Goal: Transaction & Acquisition: Purchase product/service

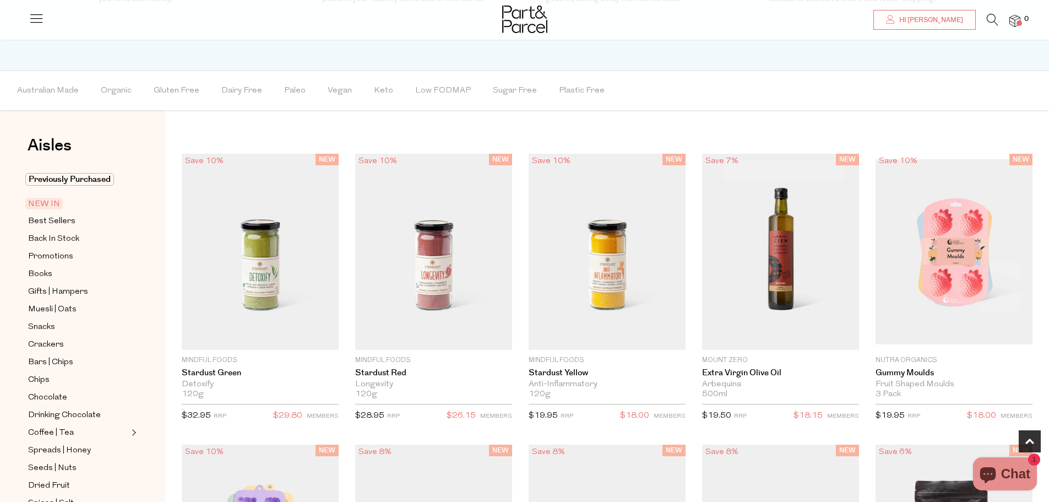
scroll to position [661, 0]
click at [44, 217] on span "Best Sellers" at bounding box center [51, 220] width 47 height 13
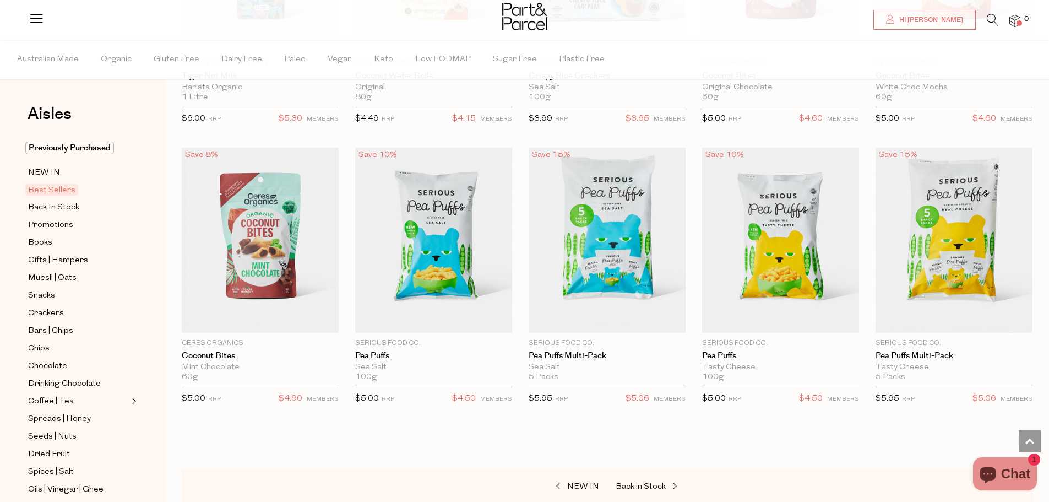
scroll to position [2038, 0]
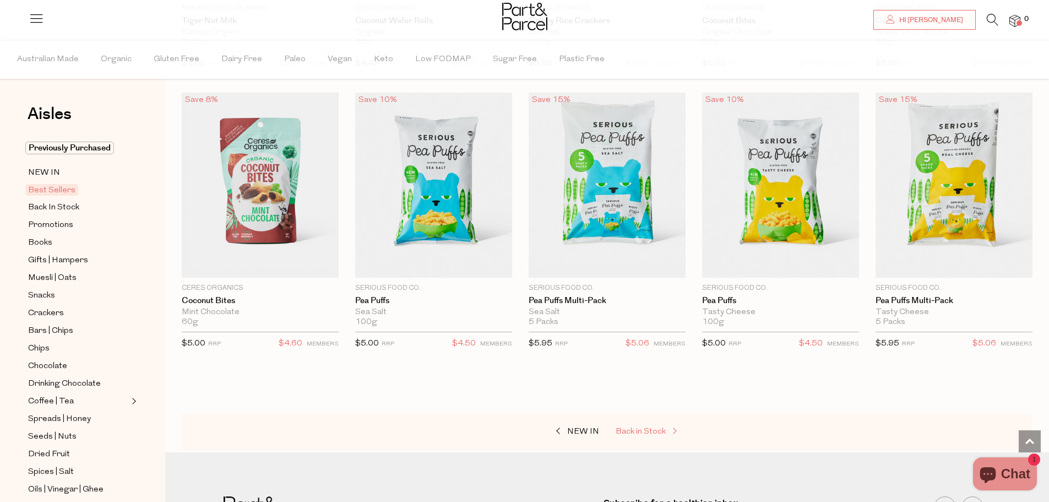
click at [656, 428] on span "Back in Stock" at bounding box center [641, 432] width 50 height 8
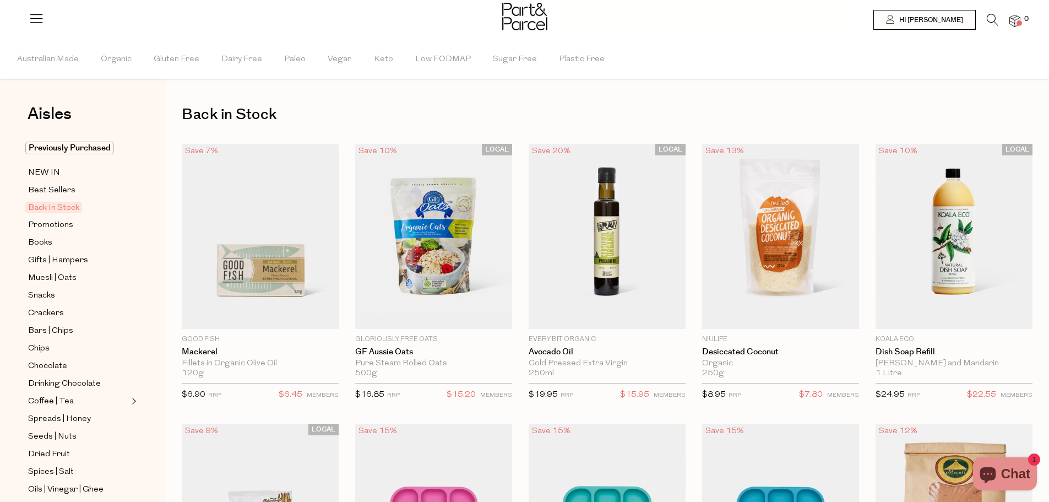
click at [993, 19] on icon at bounding box center [993, 20] width 12 height 12
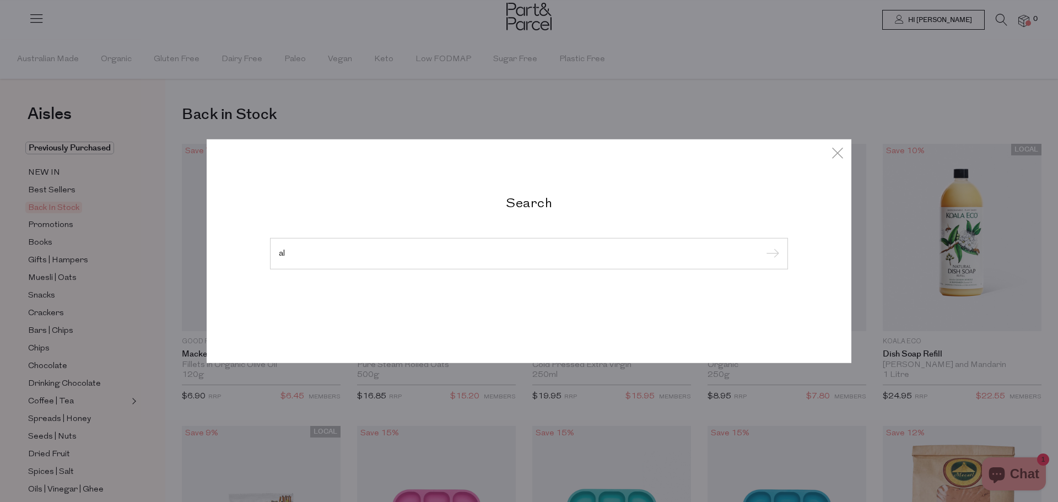
type input "a"
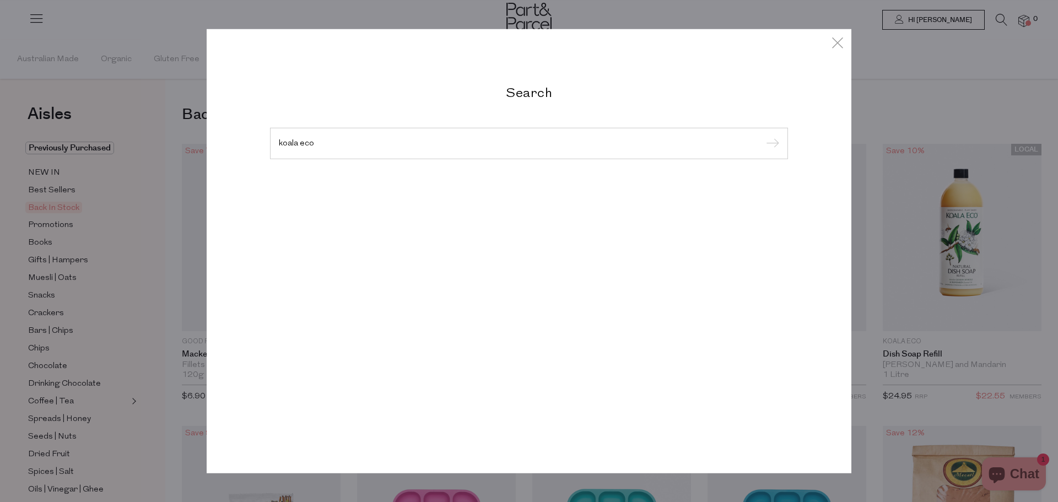
type input "koala eco"
click at [762, 136] on input "submit" at bounding box center [770, 144] width 17 height 17
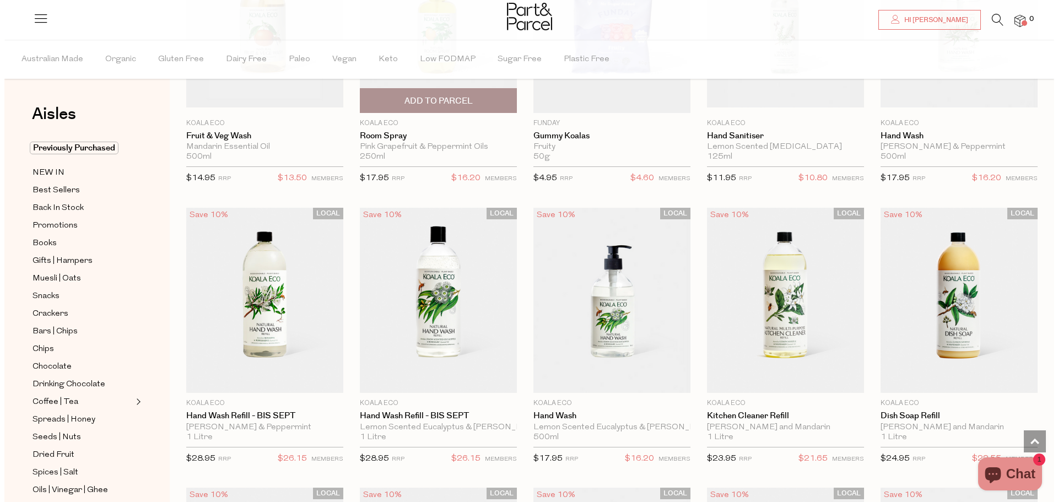
scroll to position [275, 0]
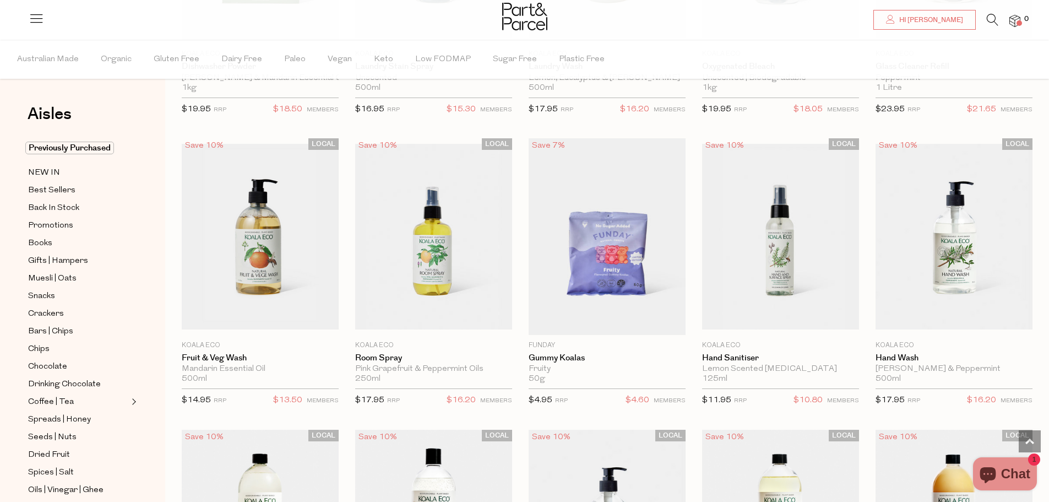
click at [993, 18] on icon at bounding box center [993, 20] width 12 height 12
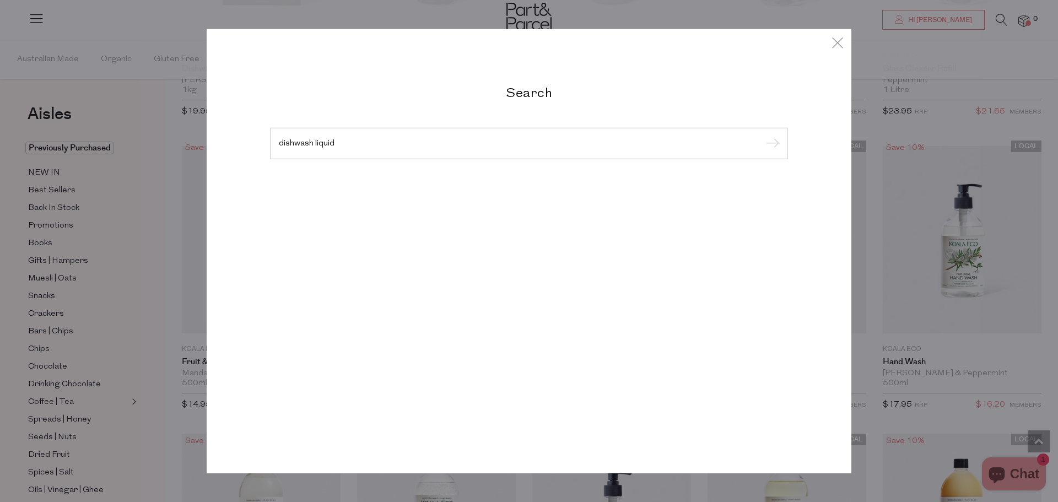
type input "dishwash liquid"
click at [762, 136] on input "submit" at bounding box center [770, 144] width 17 height 17
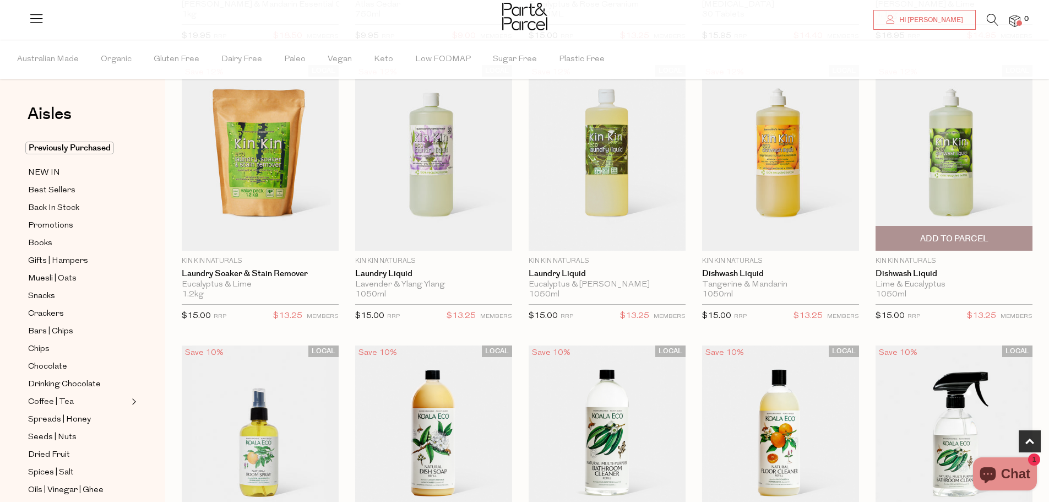
scroll to position [331, 0]
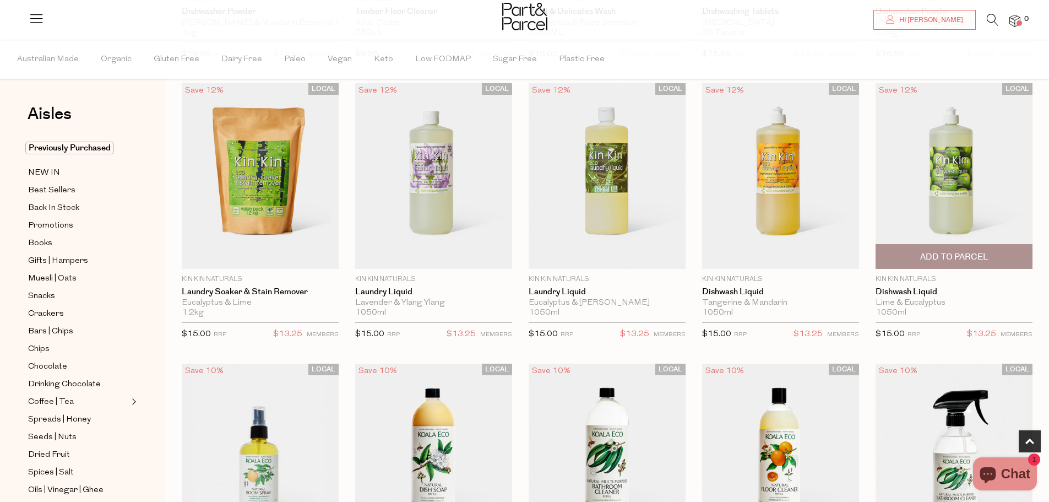
click at [910, 254] on span "Add To Parcel" at bounding box center [954, 257] width 150 height 24
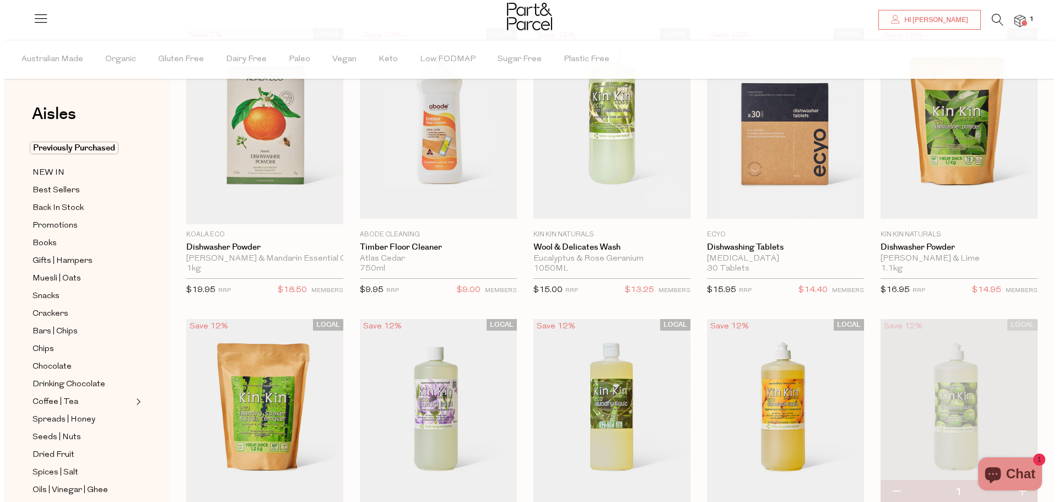
scroll to position [0, 0]
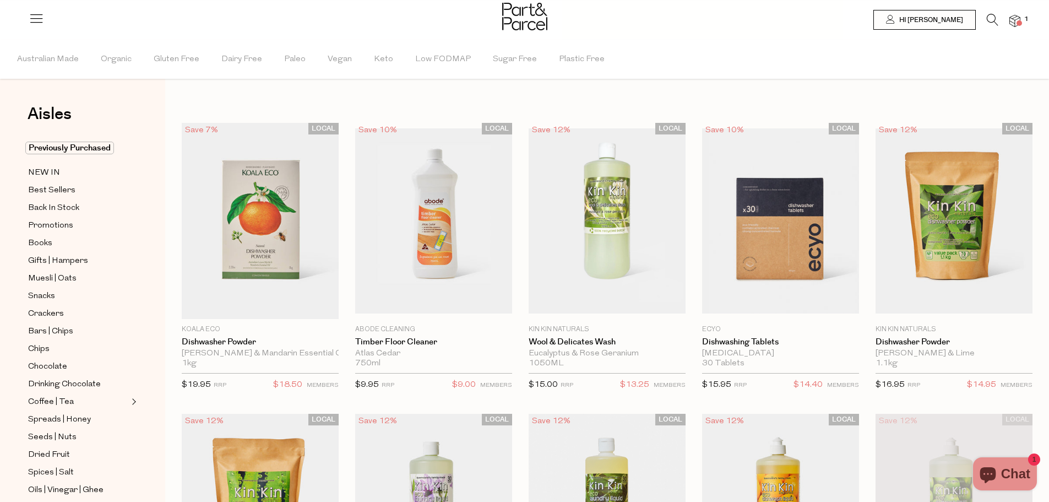
click at [989, 18] on icon at bounding box center [993, 20] width 12 height 12
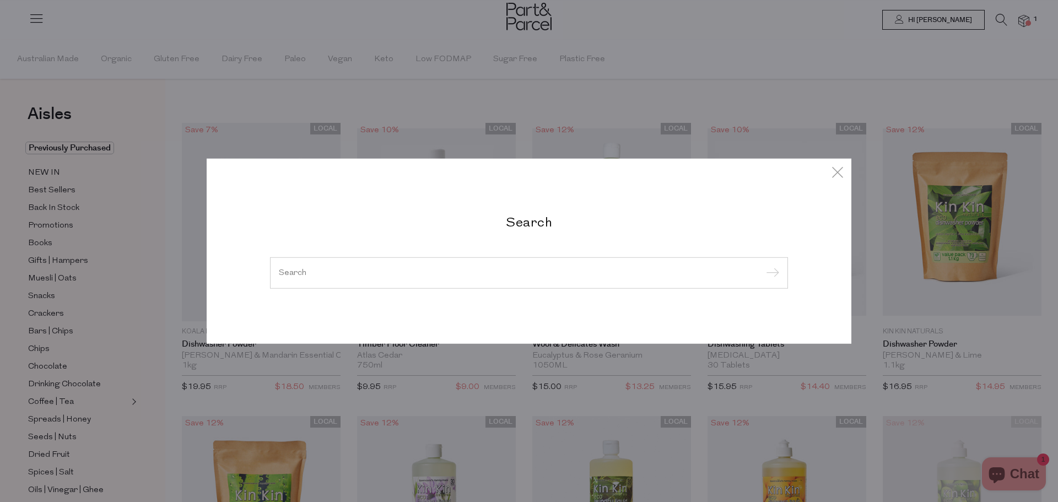
click at [359, 268] on input "search" at bounding box center [529, 272] width 500 height 8
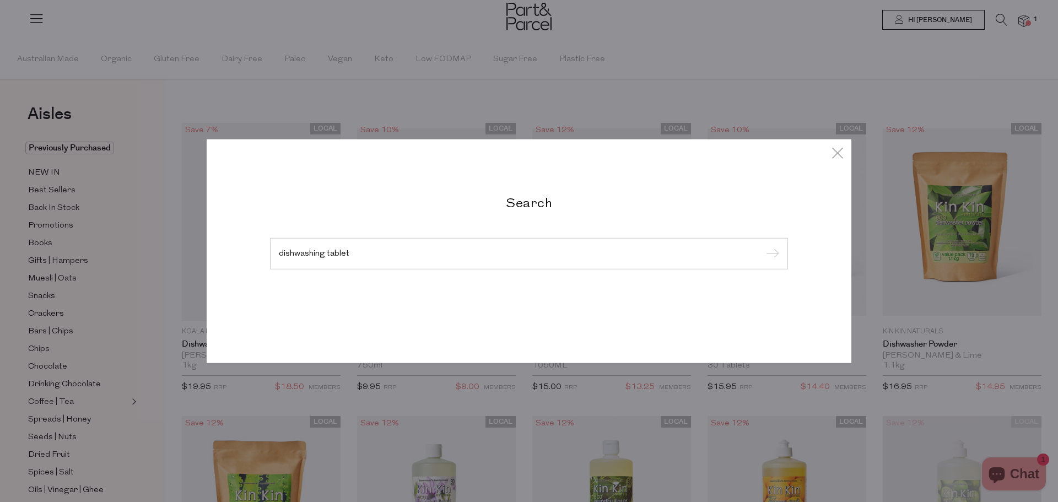
type input "dishwashing tablet"
click at [762, 246] on input "submit" at bounding box center [770, 254] width 17 height 17
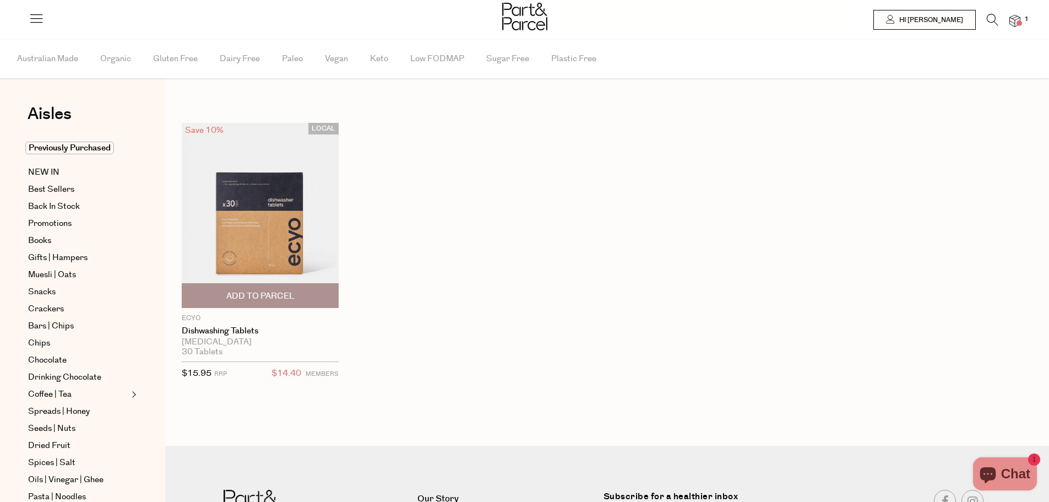
click at [296, 223] on img at bounding box center [260, 215] width 157 height 185
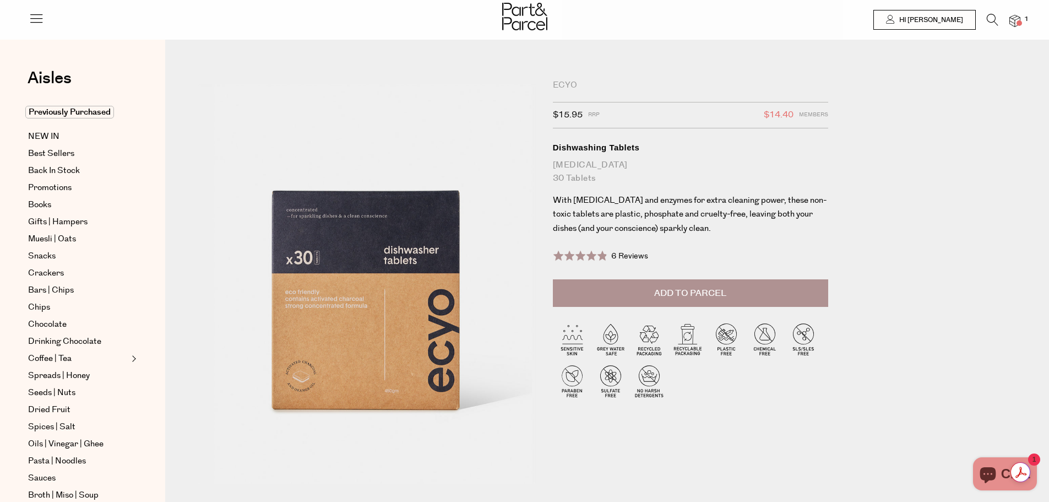
click at [701, 298] on span "Add to Parcel" at bounding box center [690, 293] width 72 height 13
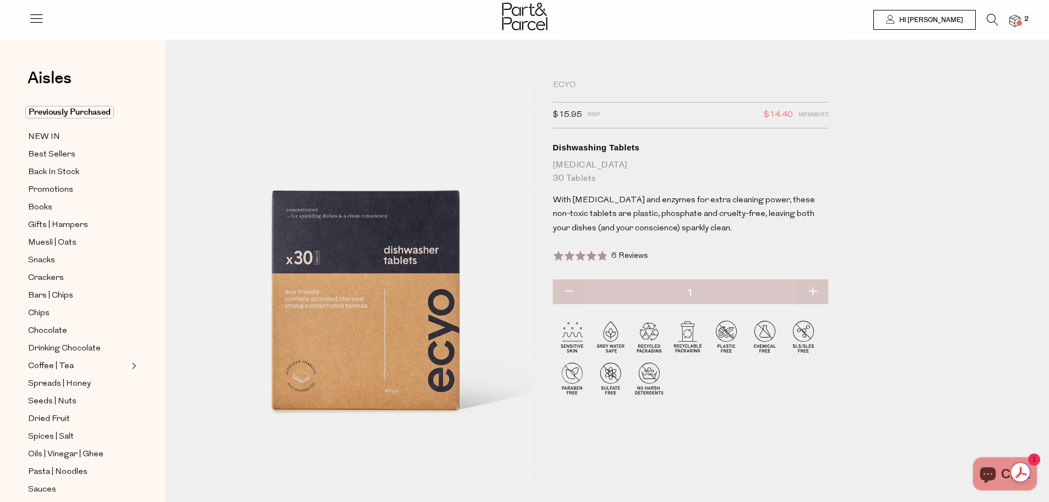
click at [813, 291] on button "button" at bounding box center [812, 292] width 31 height 24
type input "2"
click at [50, 186] on span "Promotions" at bounding box center [50, 189] width 45 height 13
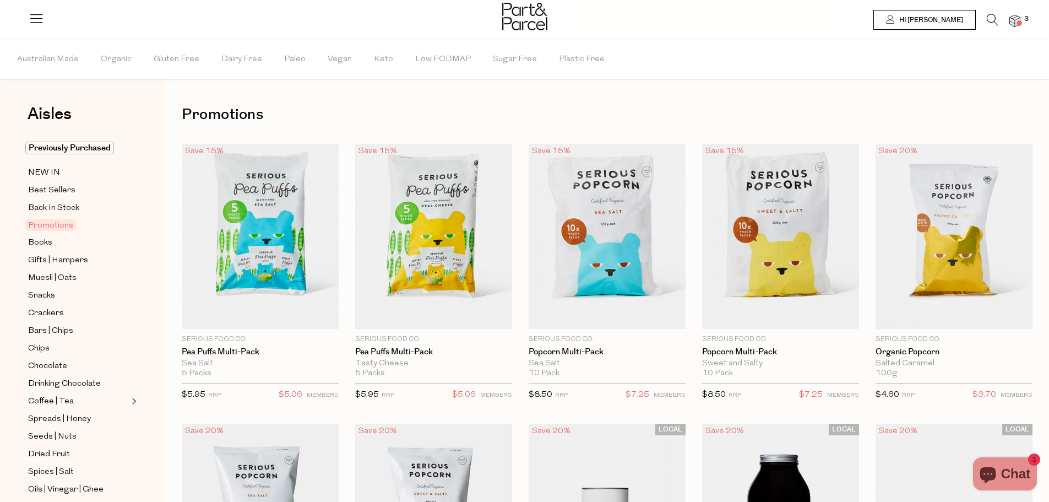
click at [989, 15] on icon at bounding box center [993, 20] width 12 height 12
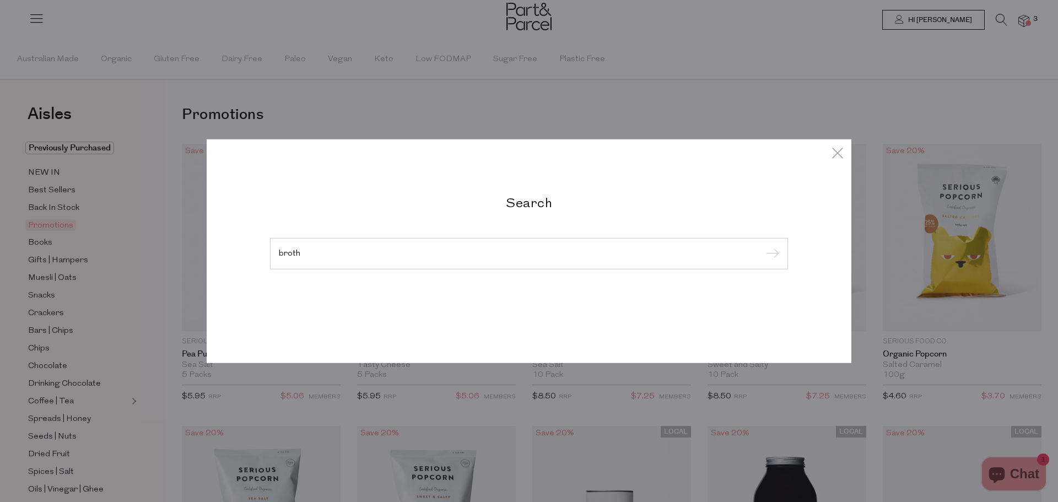
type input "broth"
click at [762, 246] on input "submit" at bounding box center [770, 254] width 17 height 17
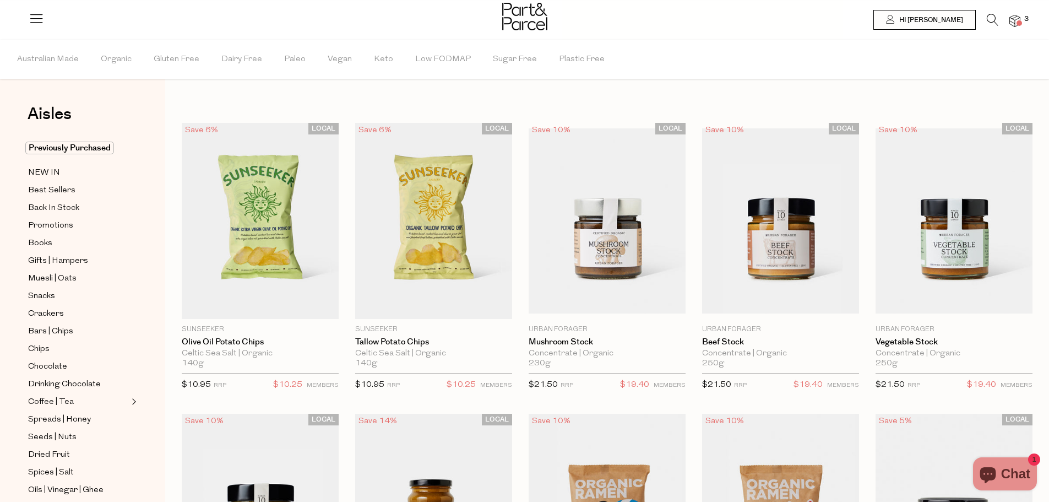
click at [995, 14] on icon at bounding box center [993, 20] width 12 height 12
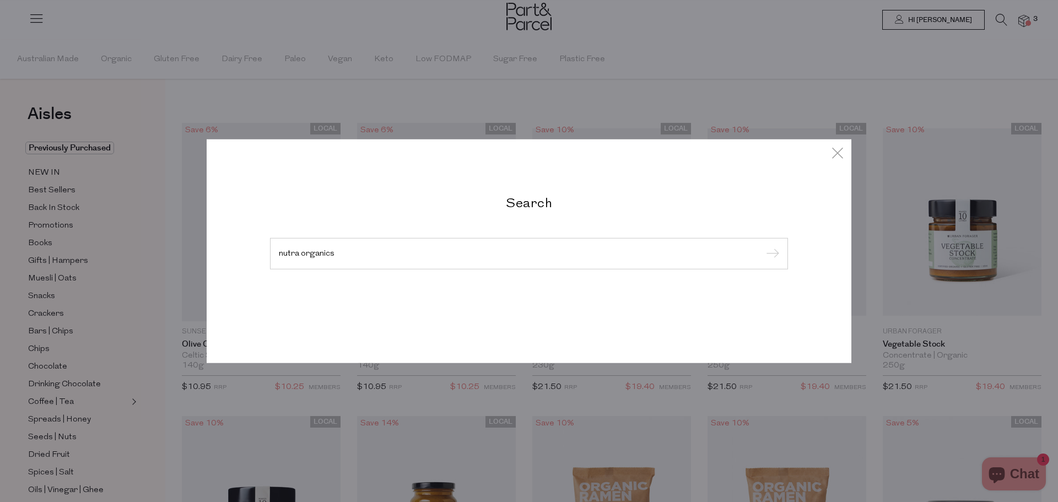
type input "nutra organics"
click at [762, 246] on input "submit" at bounding box center [770, 254] width 17 height 17
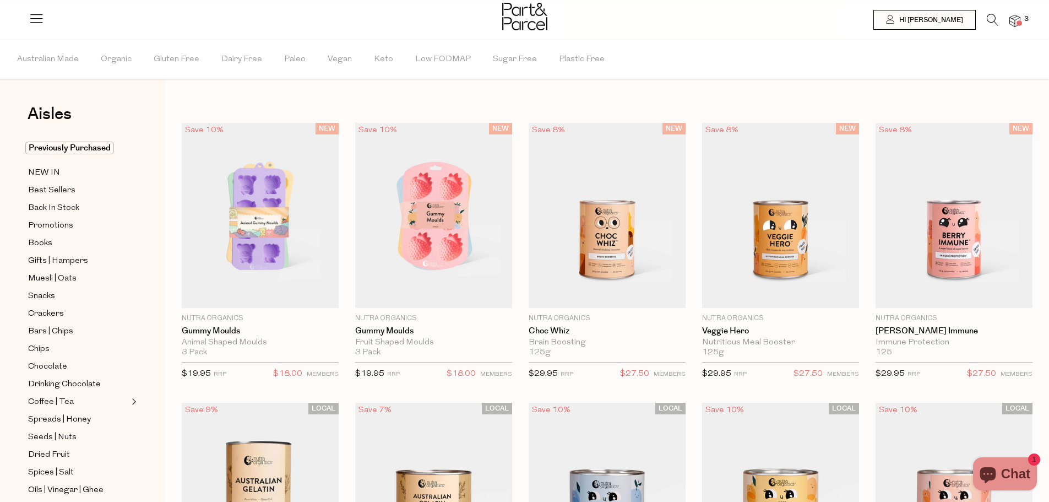
click at [993, 18] on icon at bounding box center [993, 20] width 12 height 12
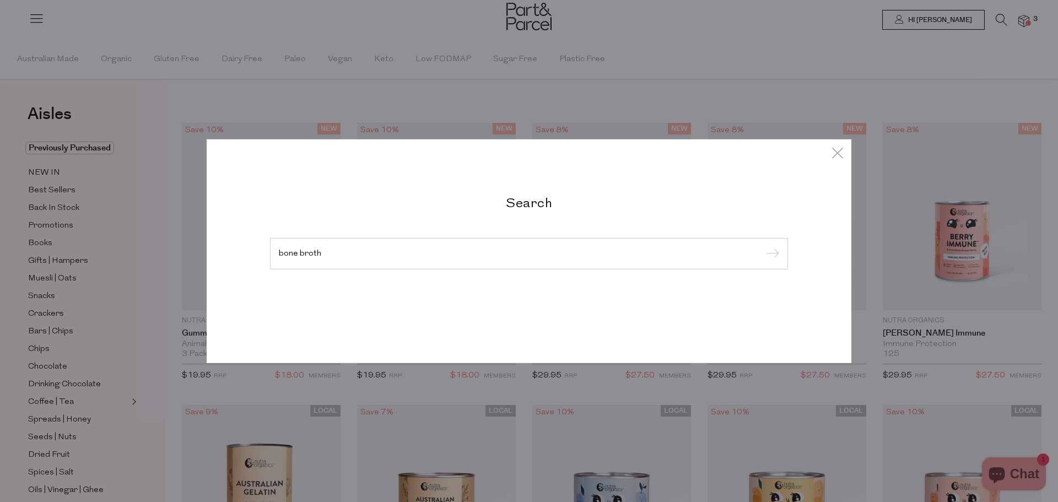
type input "bone broth"
click at [762, 246] on input "submit" at bounding box center [770, 254] width 17 height 17
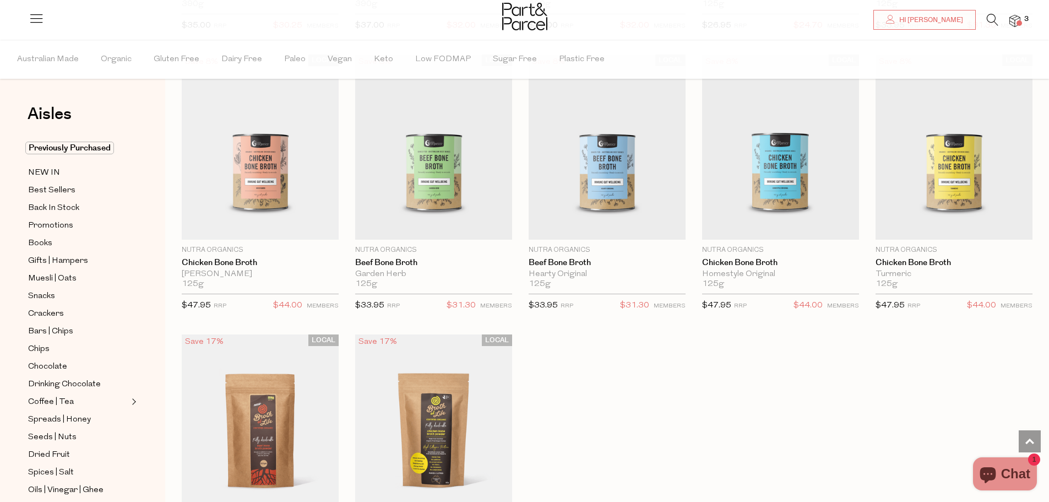
scroll to position [1267, 0]
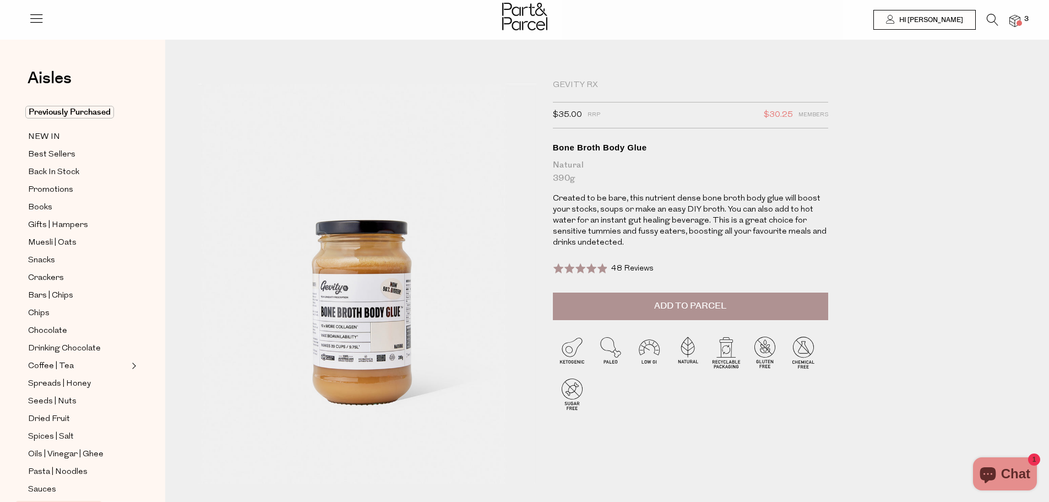
click at [995, 24] on icon at bounding box center [993, 20] width 12 height 12
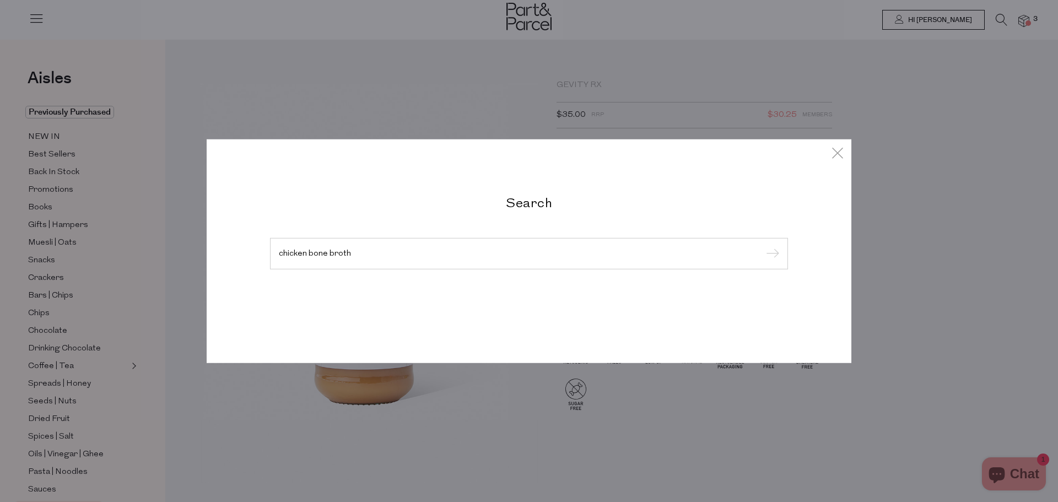
type input "chicken bone broth"
click at [762, 246] on input "submit" at bounding box center [770, 254] width 17 height 17
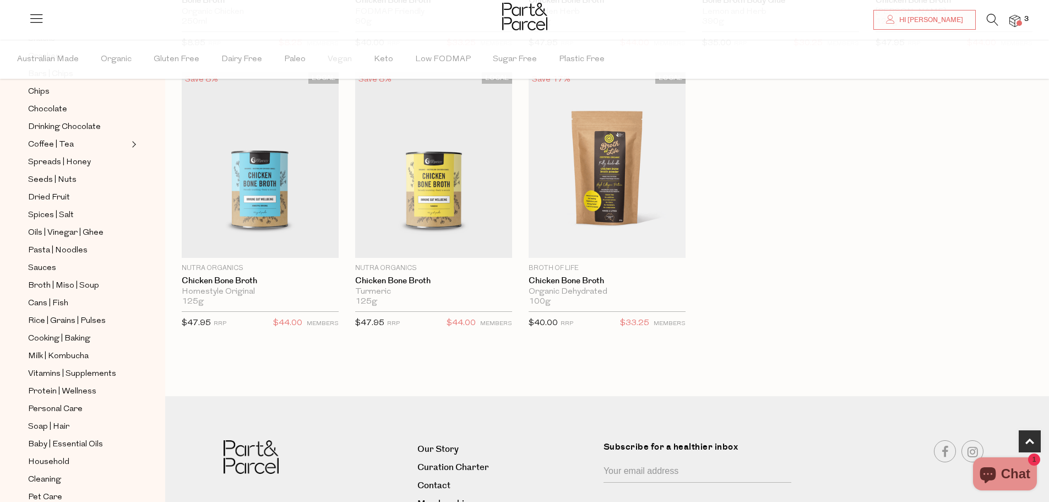
scroll to position [289, 0]
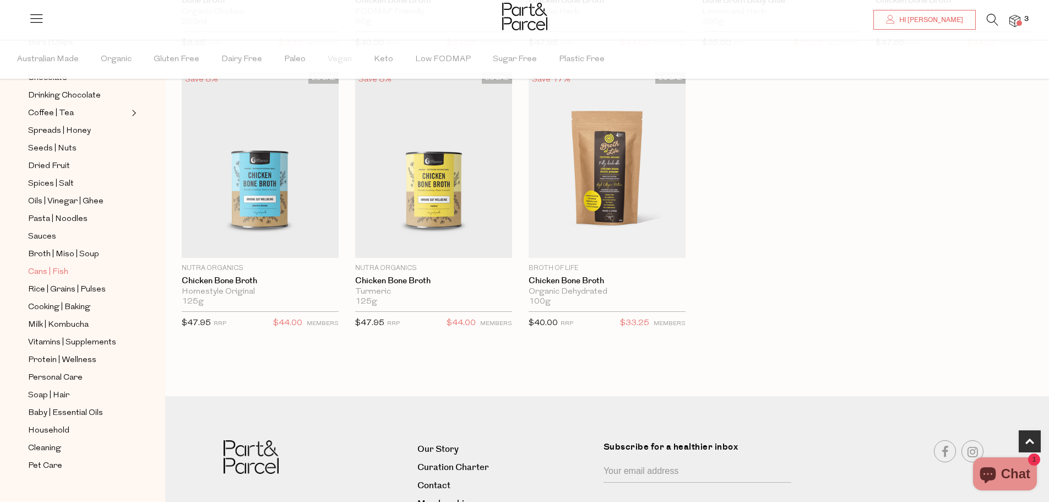
click at [52, 266] on span "Cans | Fish" at bounding box center [48, 272] width 40 height 13
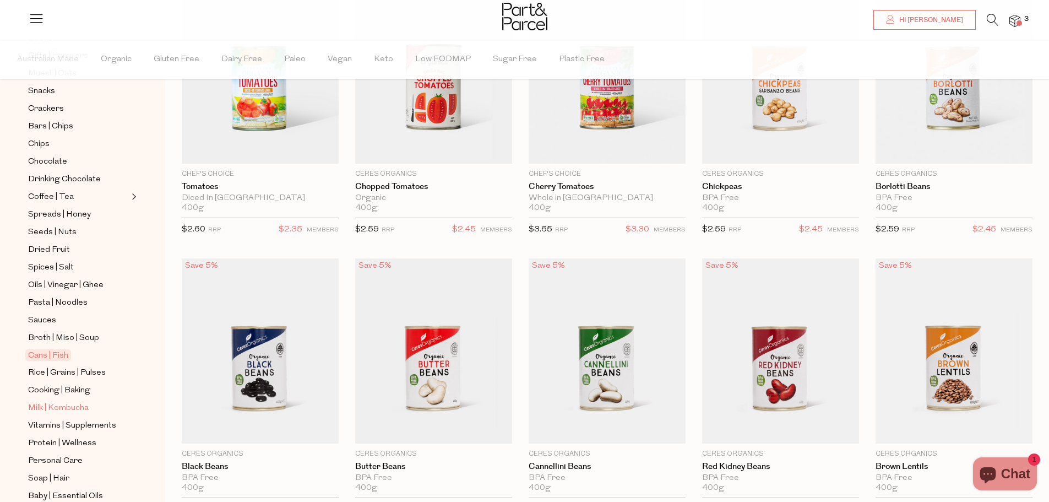
scroll to position [220, 0]
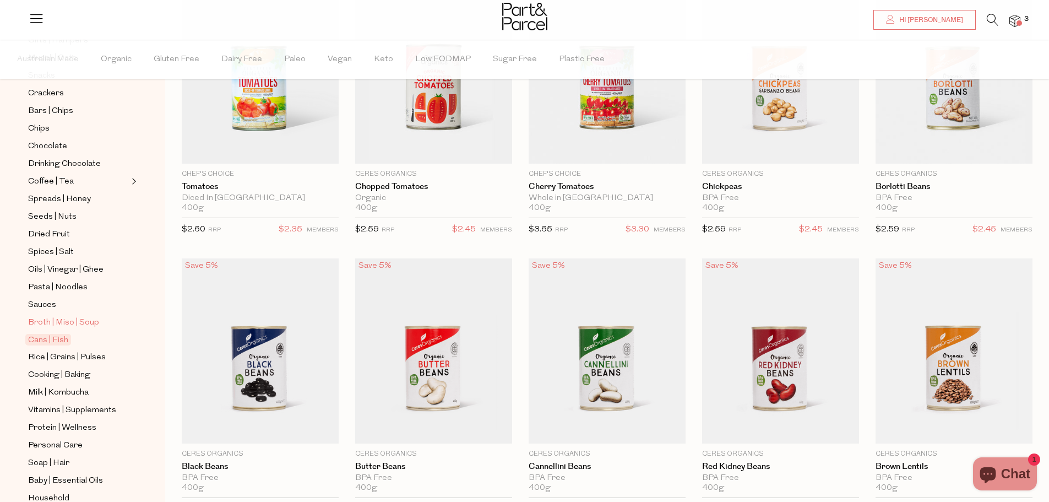
click at [48, 316] on span "Broth | Miso | Soup" at bounding box center [63, 322] width 71 height 13
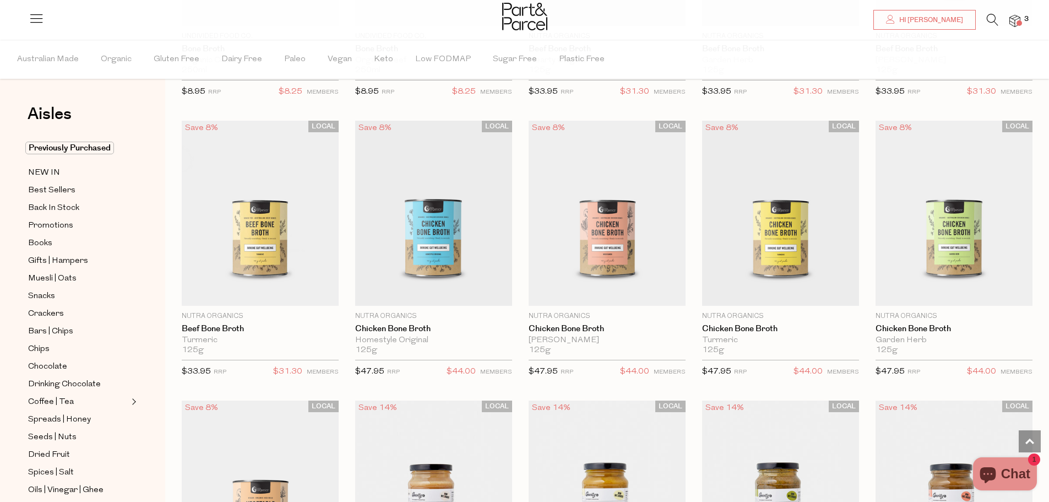
scroll to position [275, 0]
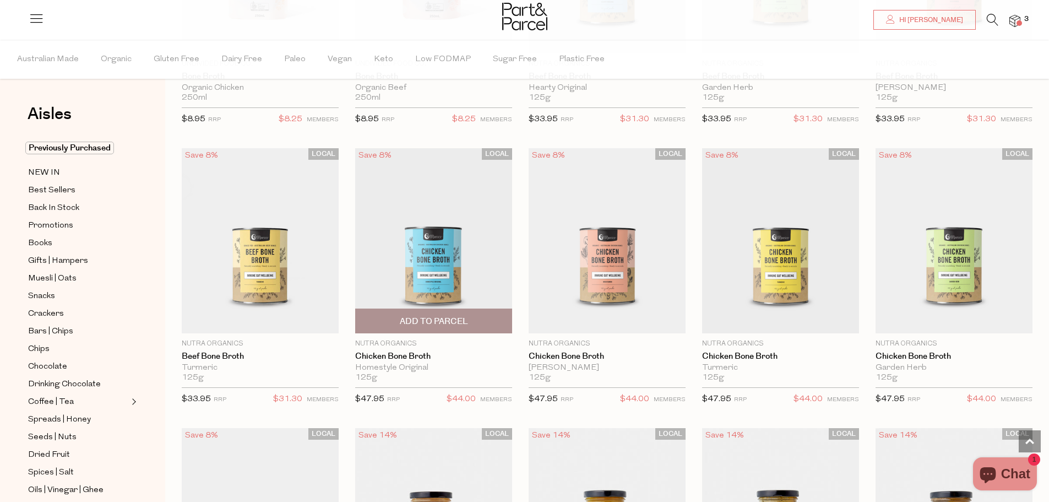
click at [451, 239] on img at bounding box center [433, 240] width 157 height 185
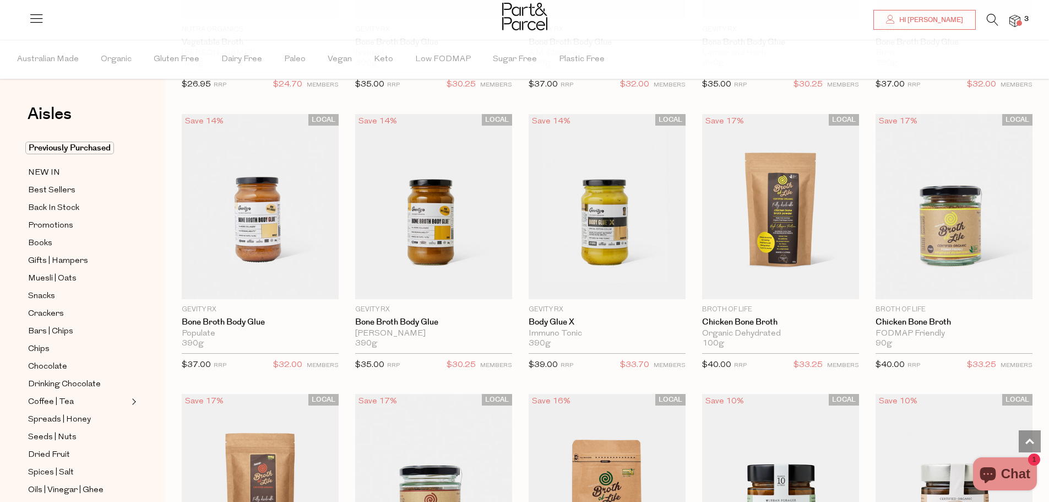
scroll to position [881, 0]
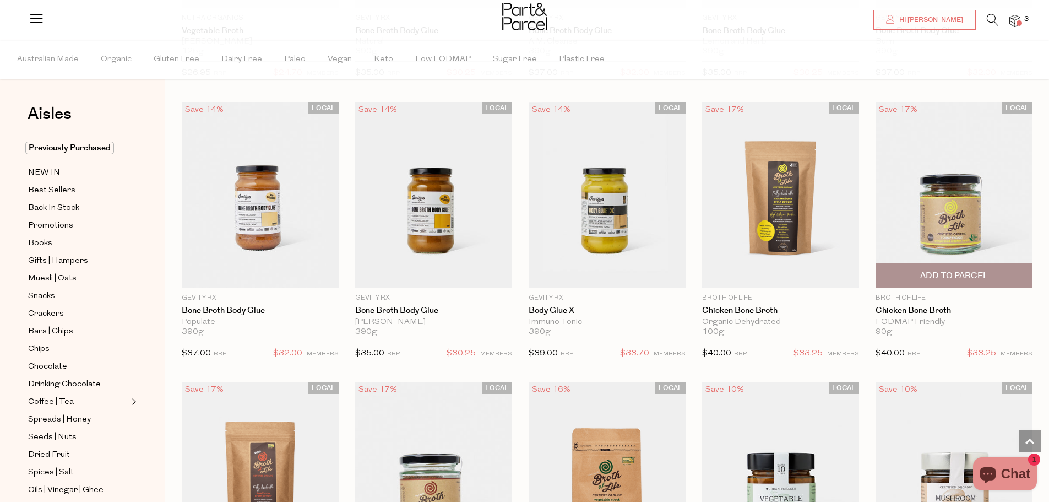
click at [970, 213] on img at bounding box center [954, 194] width 157 height 185
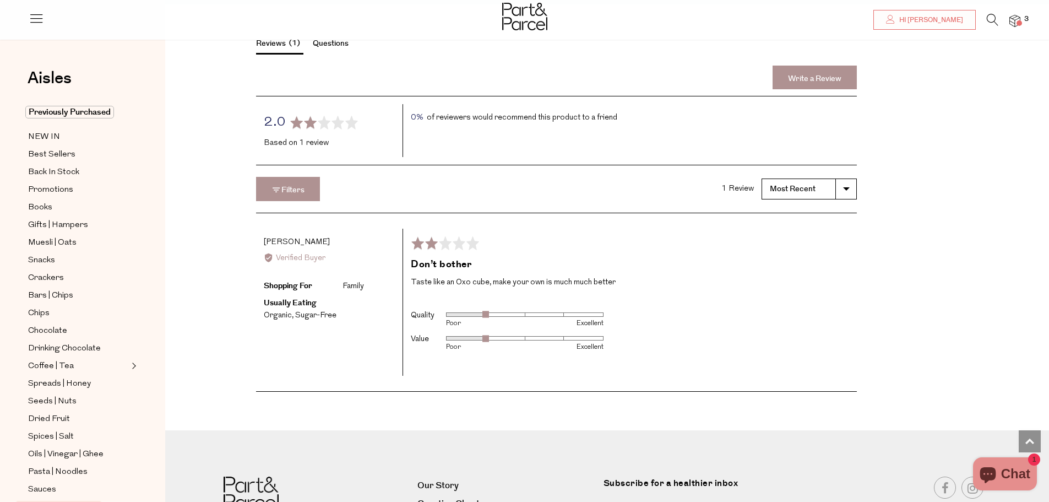
scroll to position [1598, 0]
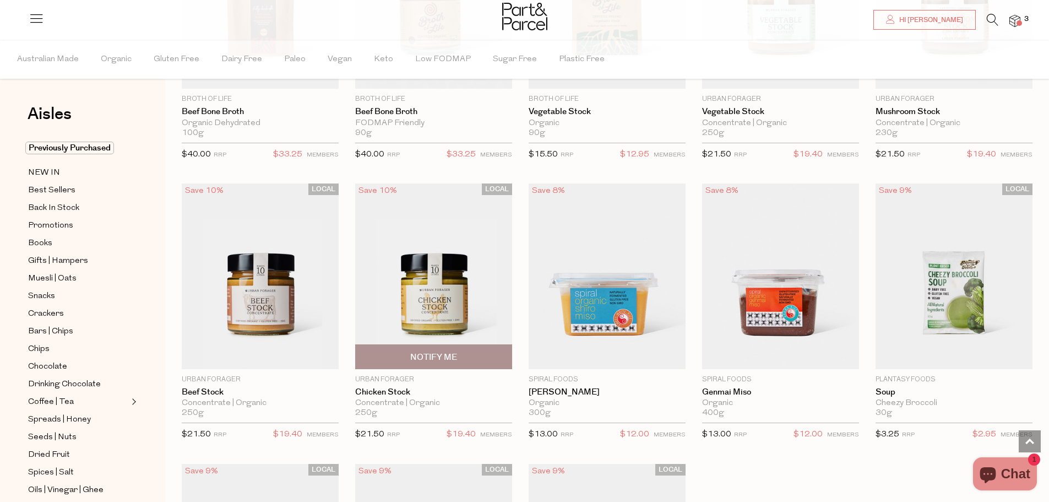
scroll to position [1365, 0]
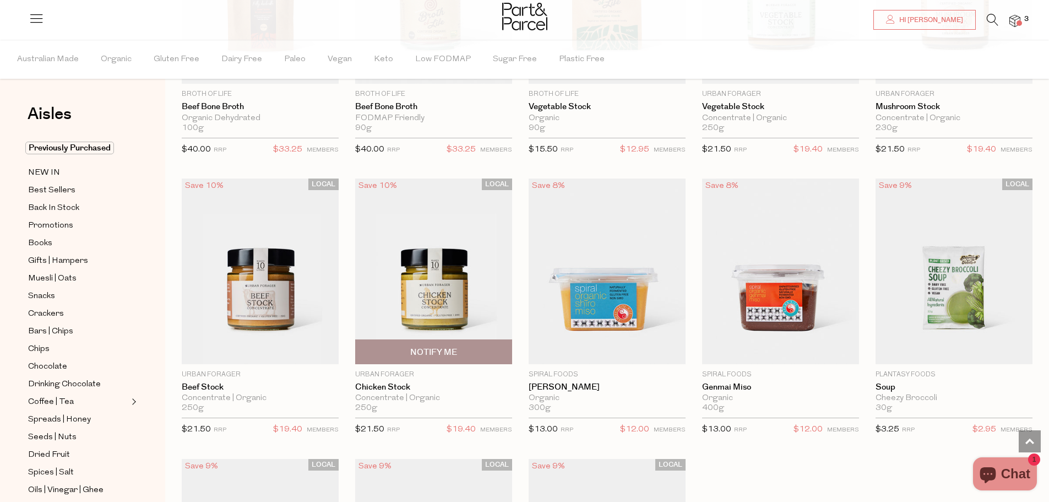
click at [450, 284] on img at bounding box center [433, 270] width 157 height 185
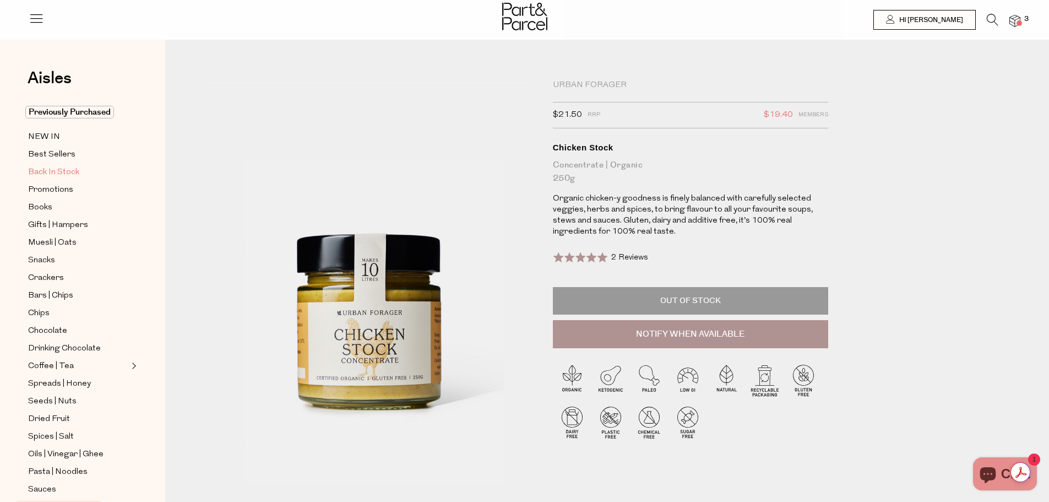
click at [55, 167] on span "Back In Stock" at bounding box center [53, 172] width 51 height 13
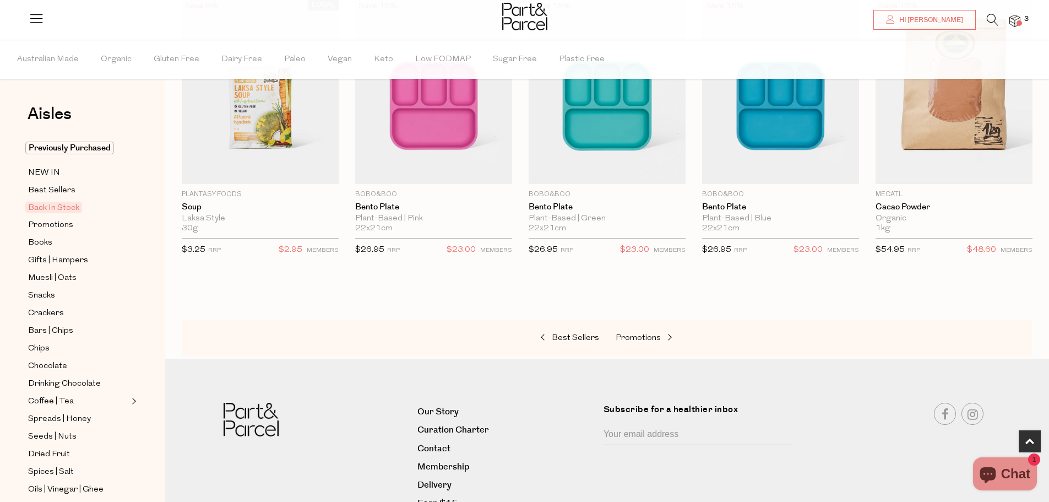
scroll to position [482, 0]
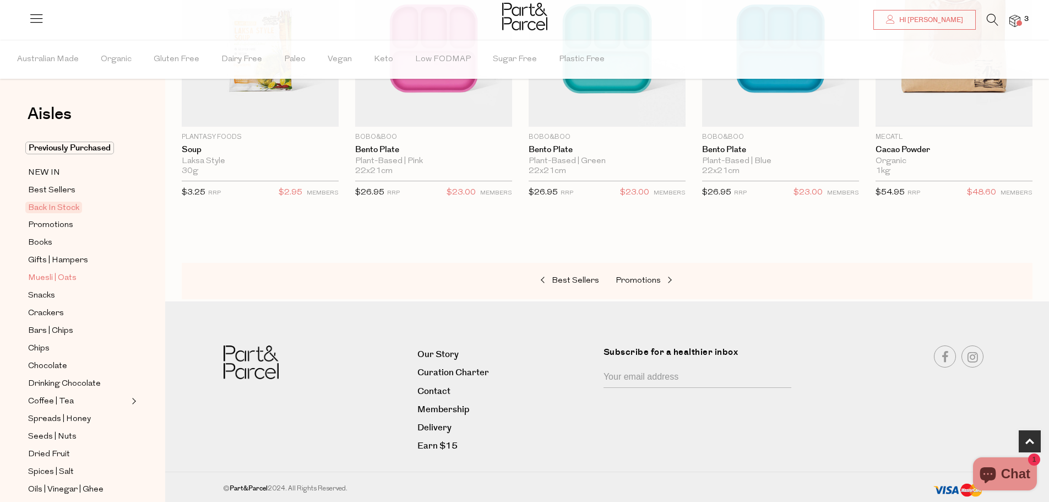
click at [52, 272] on span "Muesli | Oats" at bounding box center [52, 278] width 48 height 13
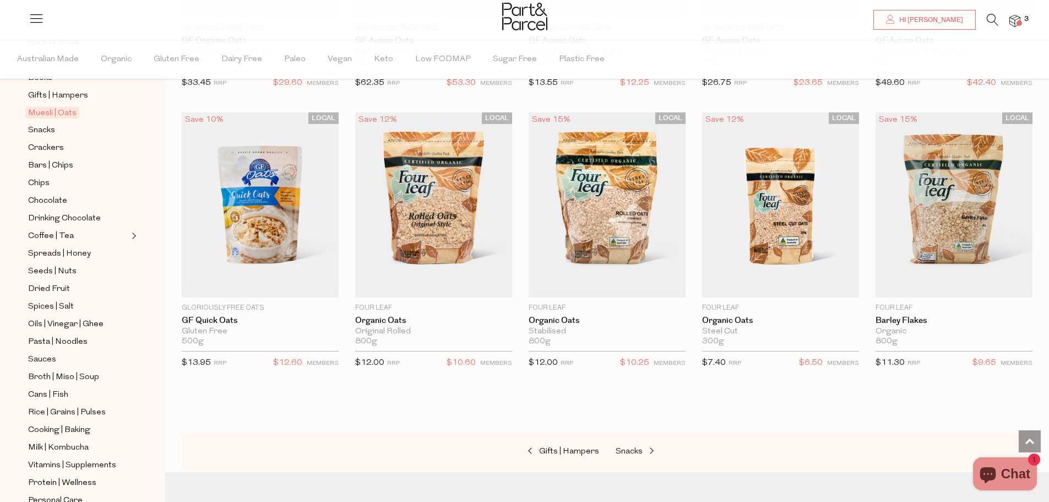
scroll to position [2644, 0]
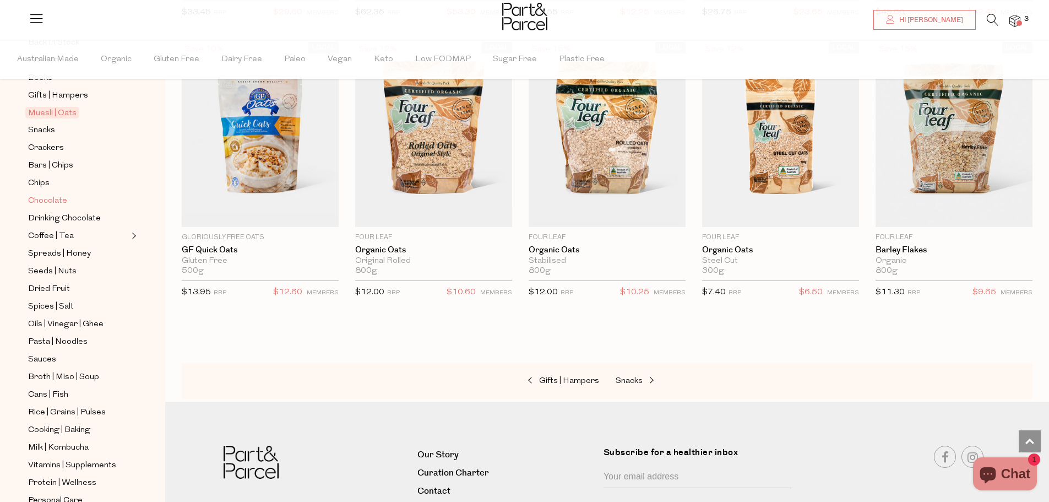
click at [48, 194] on span "Chocolate" at bounding box center [47, 200] width 39 height 13
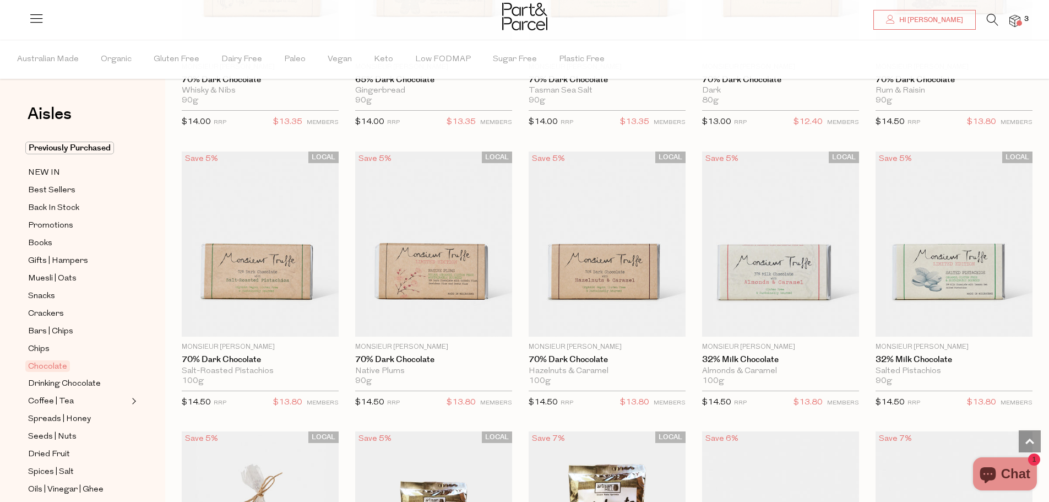
scroll to position [1708, 0]
